Goal: Transaction & Acquisition: Purchase product/service

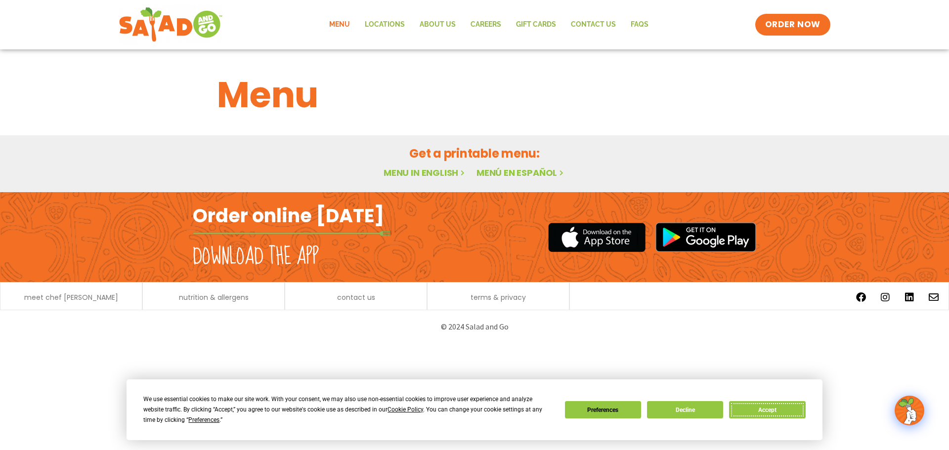
click at [764, 402] on button "Accept" at bounding box center [767, 409] width 76 height 17
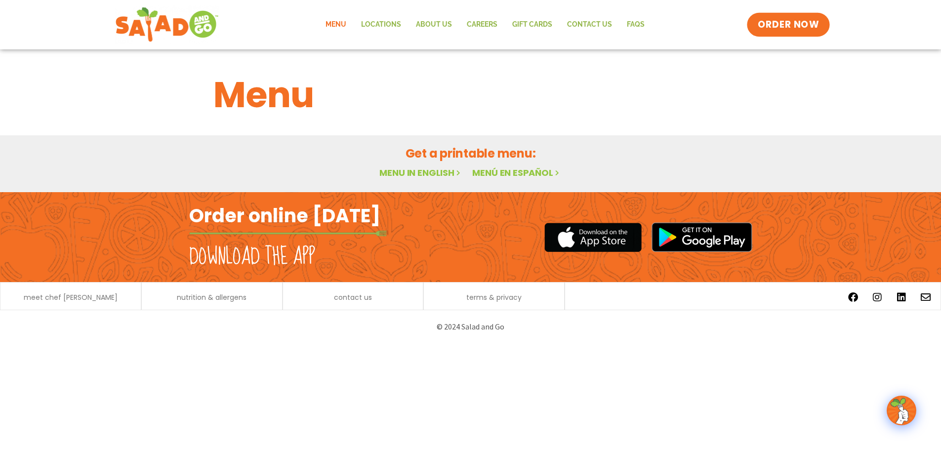
click at [788, 28] on span "ORDER NOW" at bounding box center [788, 24] width 61 height 13
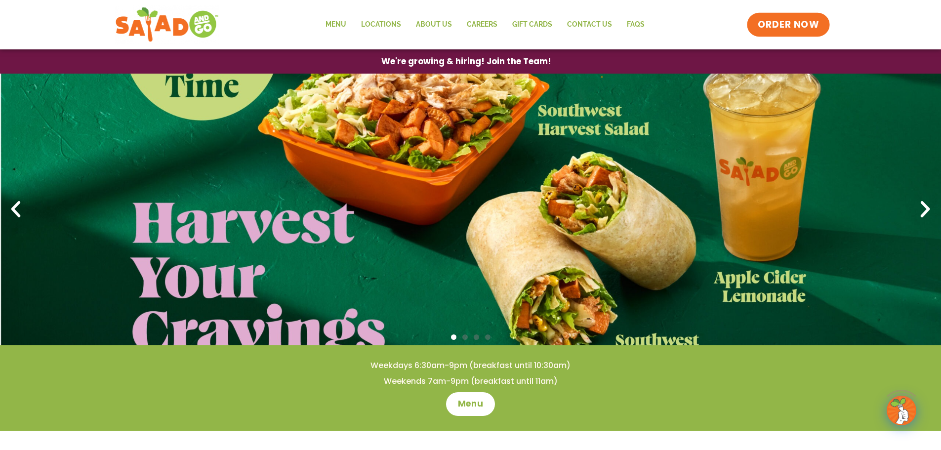
click at [814, 35] on link "ORDER NOW" at bounding box center [788, 25] width 83 height 24
